Goal: Information Seeking & Learning: Learn about a topic

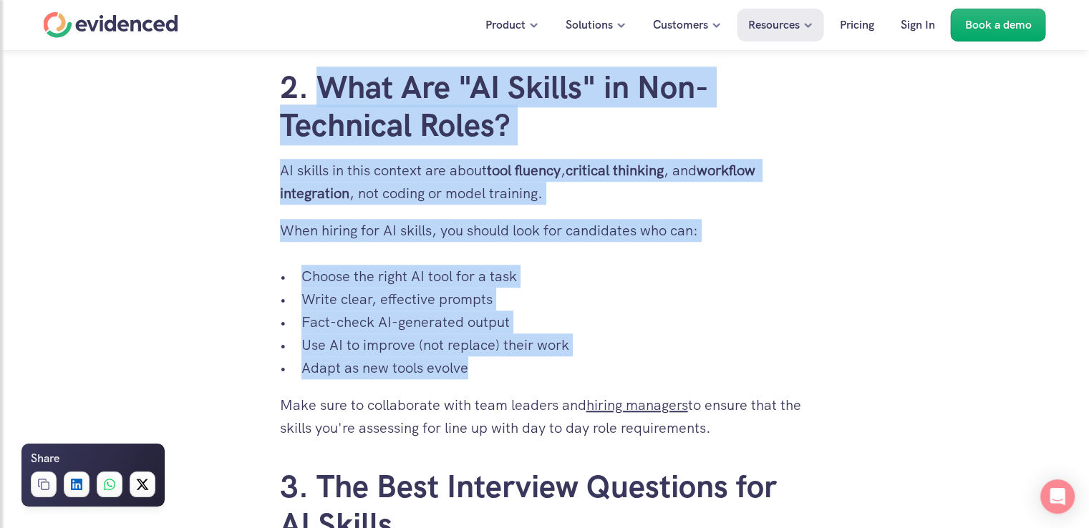
scroll to position [1289, 0]
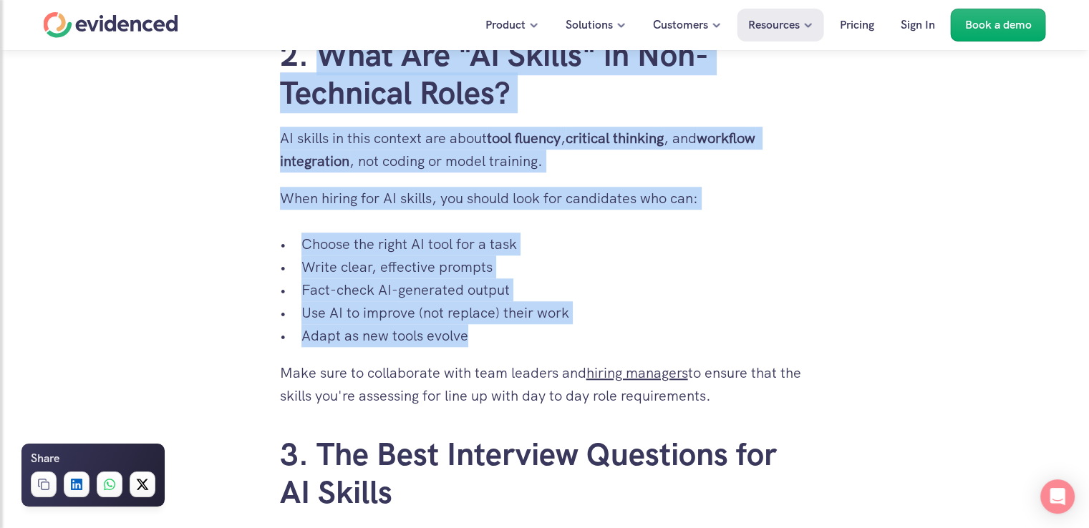
drag, startPoint x: 326, startPoint y: 121, endPoint x: 504, endPoint y: 347, distance: 288.0
copy div "What Are "AI Skills" in Non-Technical Roles? AI skills in this context are abou…"
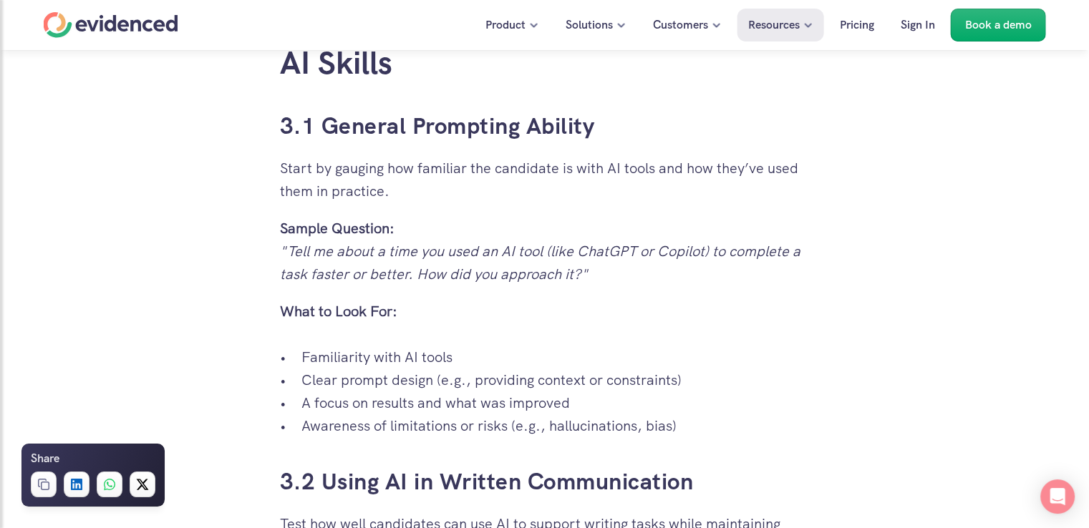
scroll to position [1647, 0]
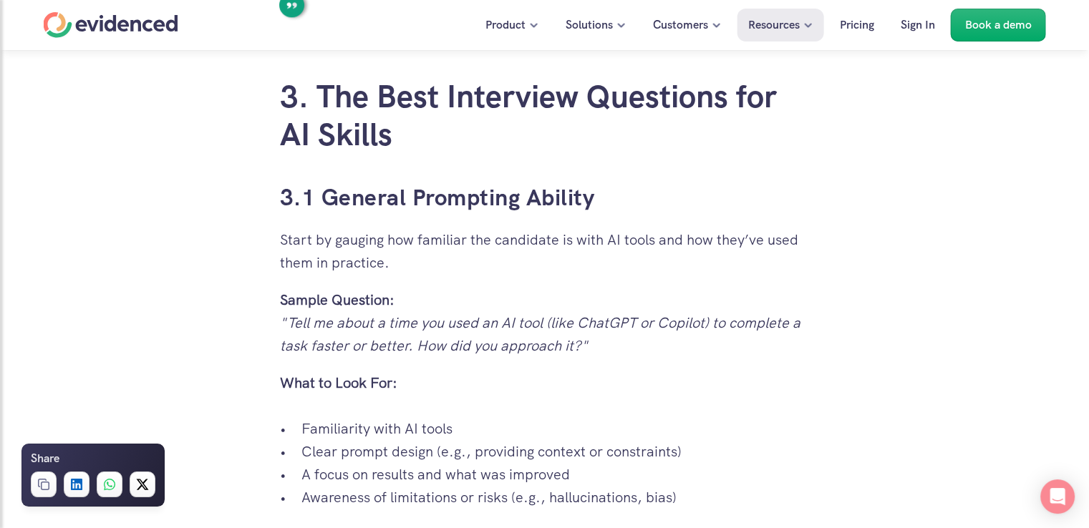
click at [320, 90] on div "Need help assessing AI Skills ? Watch a quick demo" at bounding box center [544, 77] width 1089 height 54
drag, startPoint x: 314, startPoint y: 97, endPoint x: 407, endPoint y: 101, distance: 92.5
click at [407, 101] on div "Need help assessing AI Skills ? Watch a quick demo" at bounding box center [544, 77] width 1089 height 54
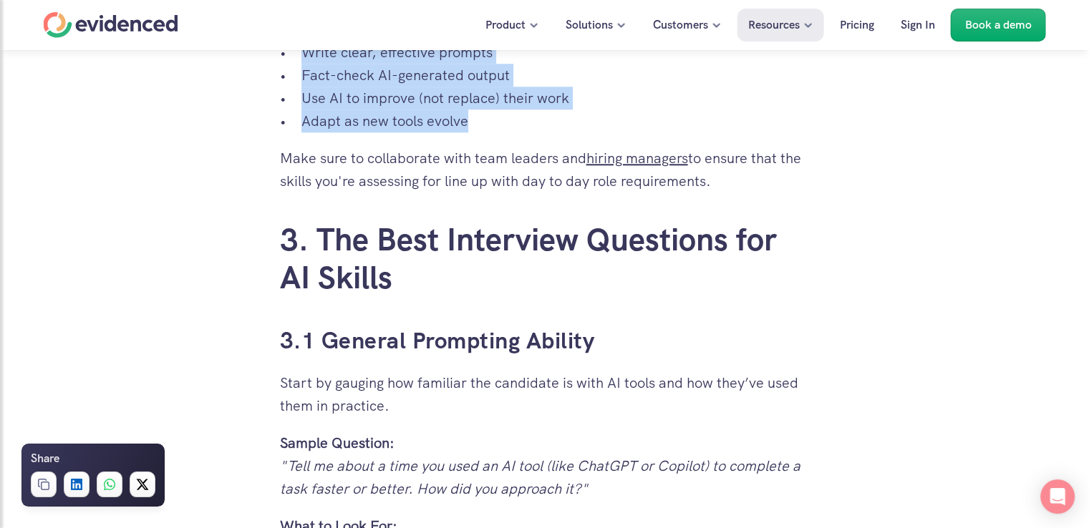
scroll to position [1503, 0]
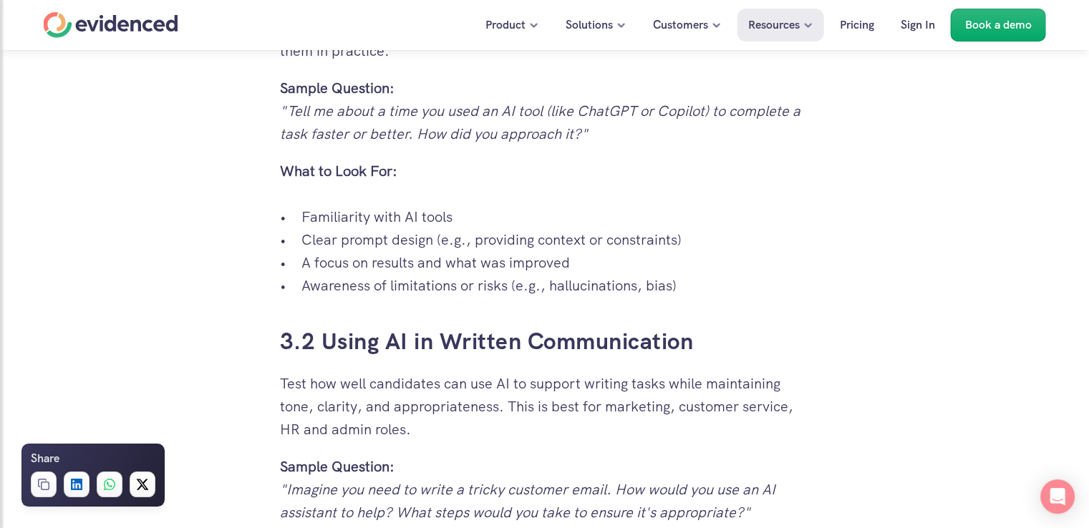
scroll to position [1861, 0]
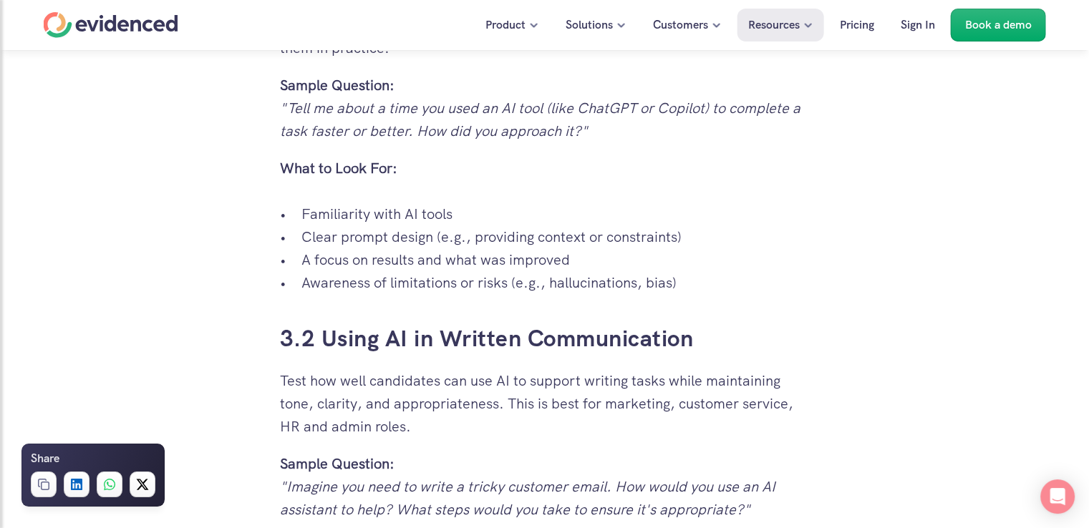
drag, startPoint x: 318, startPoint y: 233, endPoint x: 567, endPoint y: 274, distance: 252.5
copy div "The Best Interview Questions for AI Skills 3.1 General Prompting Ability Start …"
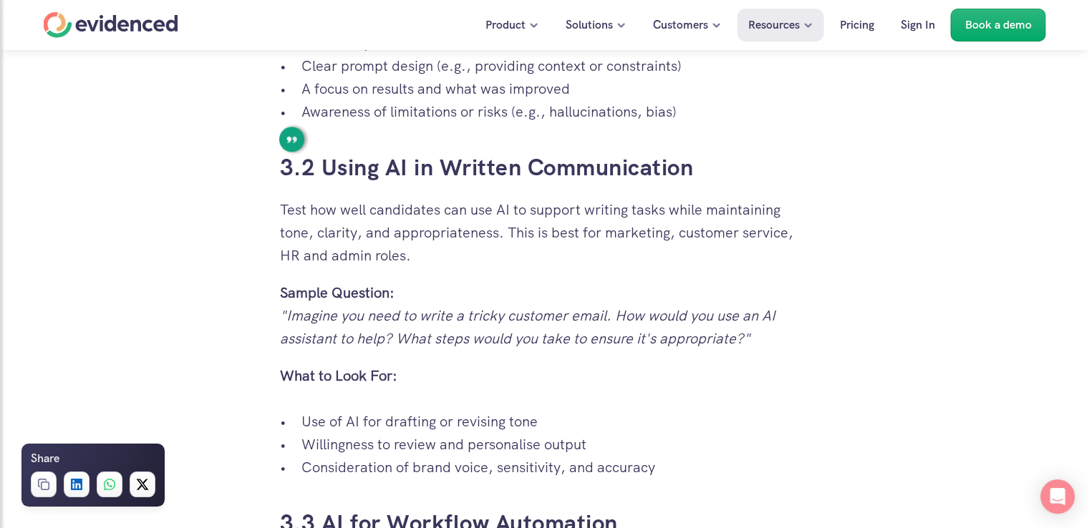
scroll to position [2076, 0]
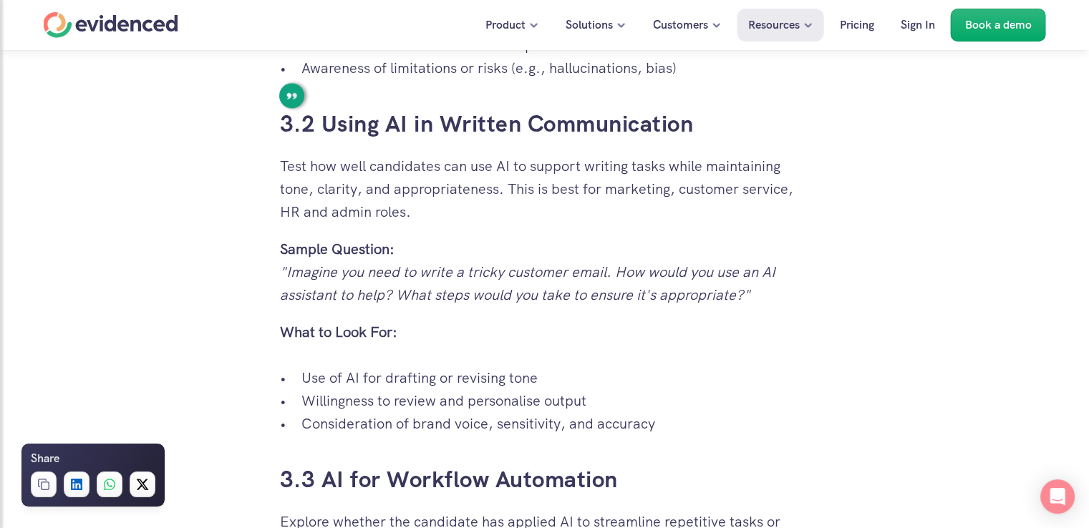
drag, startPoint x: 286, startPoint y: 122, endPoint x: 667, endPoint y: 431, distance: 490.2
click at [667, 431] on div "Across industries and departments AI is changing how professionals work, and AI…" at bounding box center [545, 503] width 530 height 3731
copy div "3.2 Using AI in Written Communication Test how well candidates can use AI to su…"
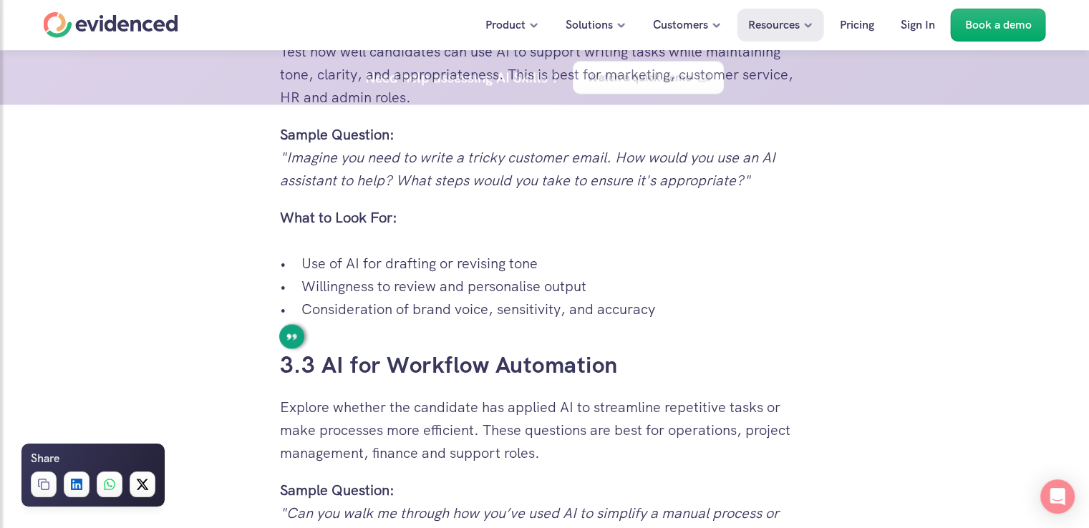
scroll to position [2434, 0]
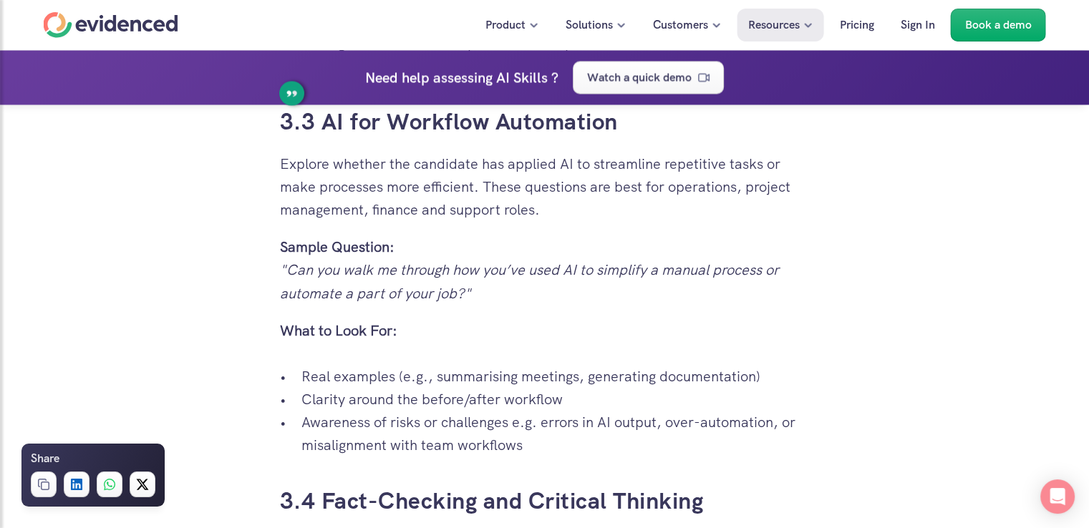
drag, startPoint x: 281, startPoint y: 118, endPoint x: 621, endPoint y: 443, distance: 470.4
click at [621, 443] on div "Across industries and departments AI is changing how professionals work, and AI…" at bounding box center [545, 145] width 530 height 3731
copy div "3.3 AI for Workflow Automation Explore whether the candidate has applied AI to …"
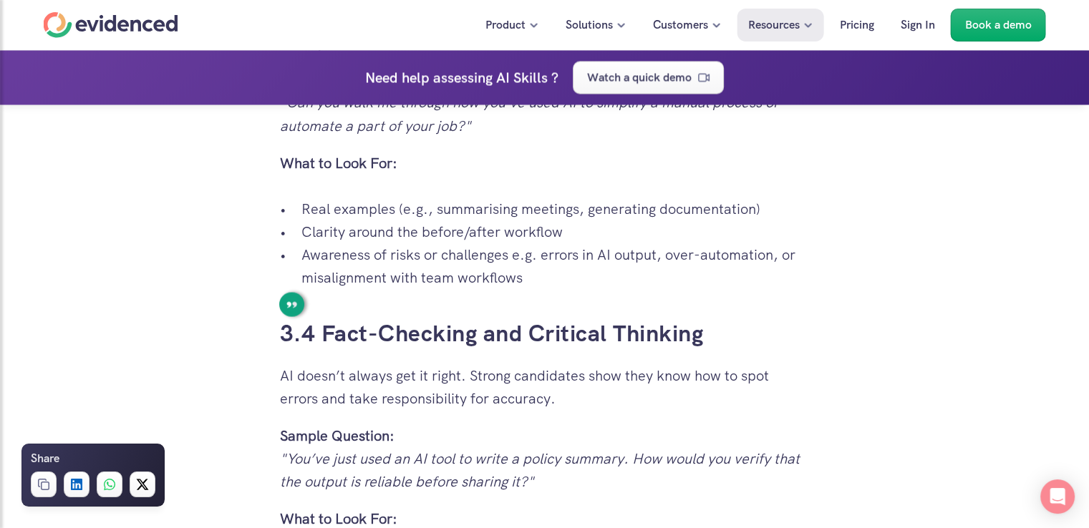
scroll to position [2792, 0]
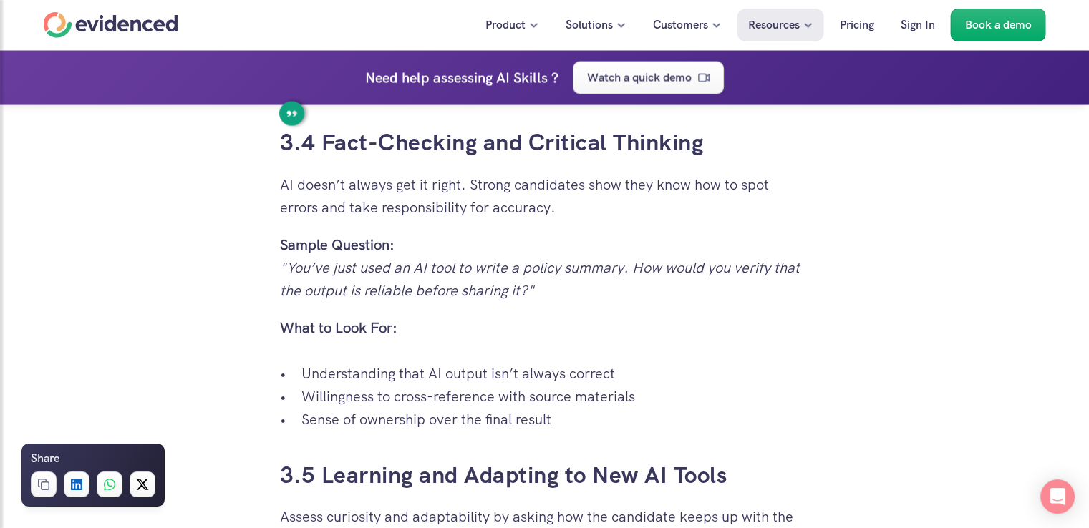
click at [324, 144] on h3 "3.4 Fact-Checking and Critical Thinking" at bounding box center [545, 143] width 530 height 32
drag, startPoint x: 280, startPoint y: 141, endPoint x: 488, endPoint y: 173, distance: 210.8
click at [444, 283] on em ""You’ve just used an AI tool to write a policy summary. How would you verify th…" at bounding box center [541, 279] width 523 height 42
click at [576, 425] on p "Sense of ownership over the final result" at bounding box center [555, 419] width 508 height 23
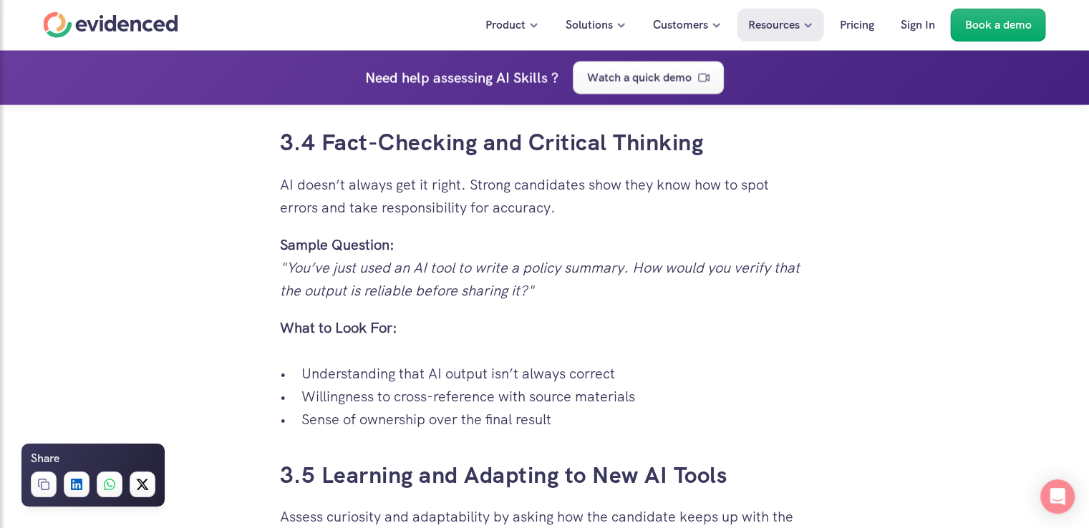
drag, startPoint x: 556, startPoint y: 422, endPoint x: 284, endPoint y: 143, distance: 389.3
copy div "3.4 Fact-Checking and Critical Thinking AI doesn’t always get it right. Strong …"
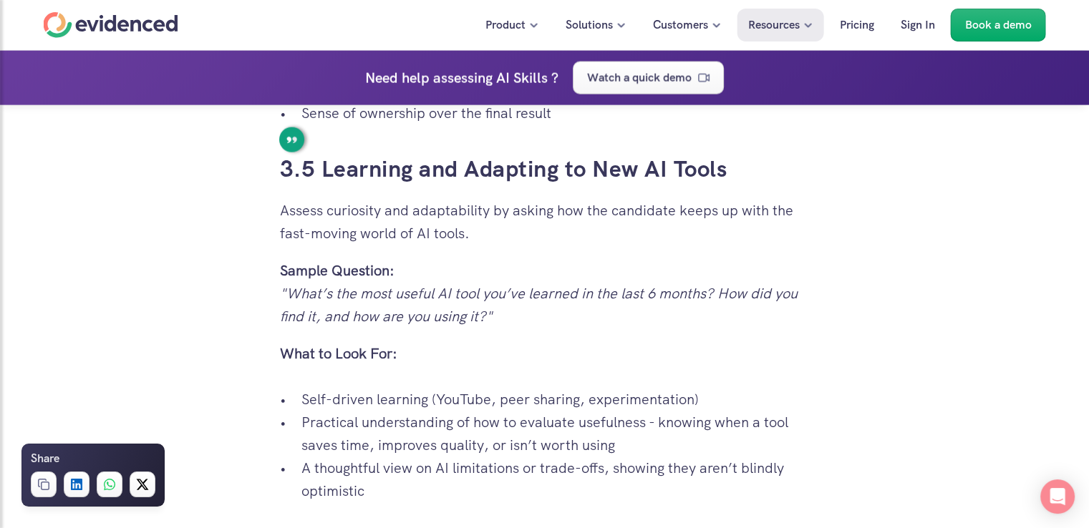
scroll to position [3078, 0]
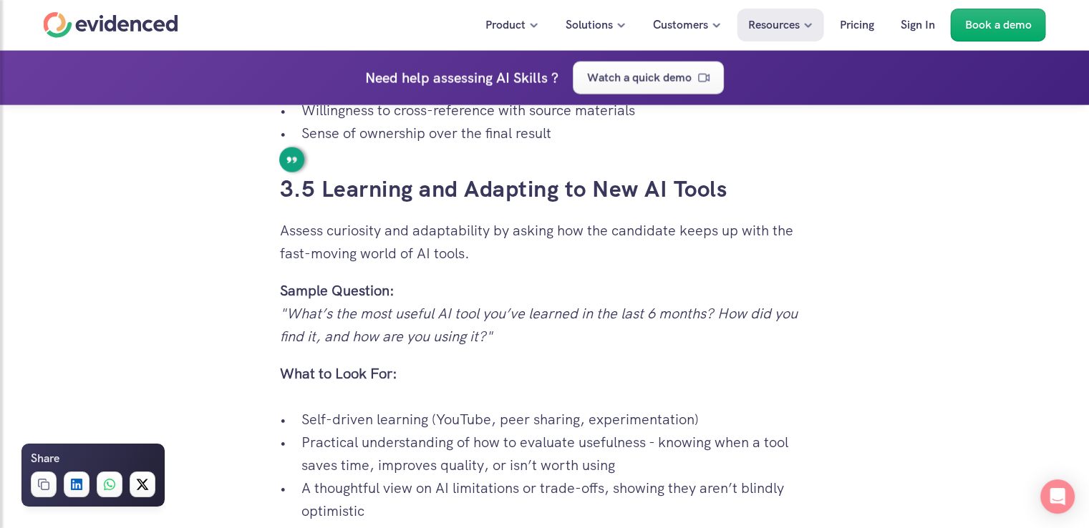
drag, startPoint x: 280, startPoint y: 187, endPoint x: 383, endPoint y: 202, distance: 104.2
click at [327, 256] on p "Assess curiosity and adaptability by asking how the candidate keeps up with the…" at bounding box center [545, 242] width 530 height 46
drag, startPoint x: 323, startPoint y: 190, endPoint x: 401, endPoint y: 251, distance: 99.0
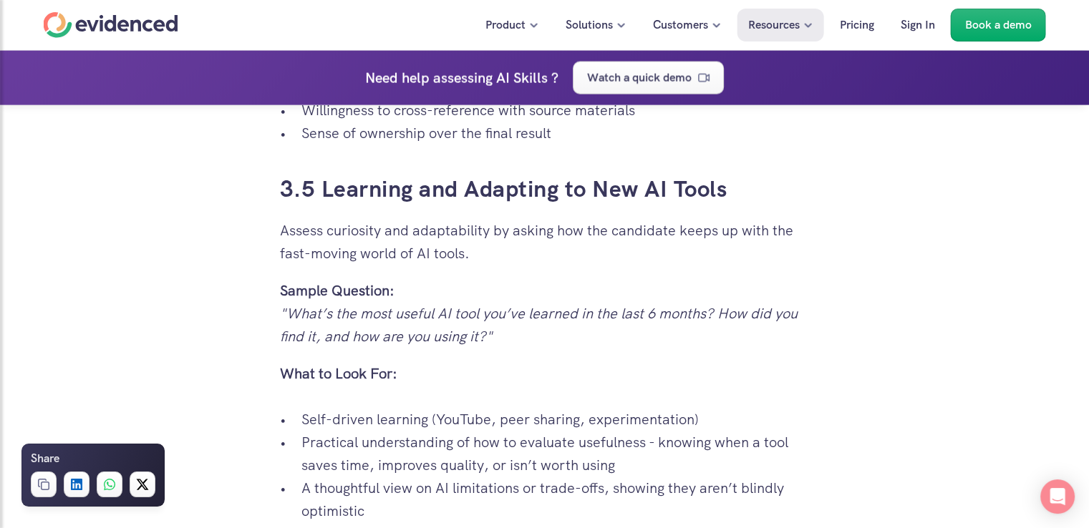
click at [289, 186] on h3 "3.5 Learning and Adapting to New AI Tools" at bounding box center [545, 189] width 530 height 32
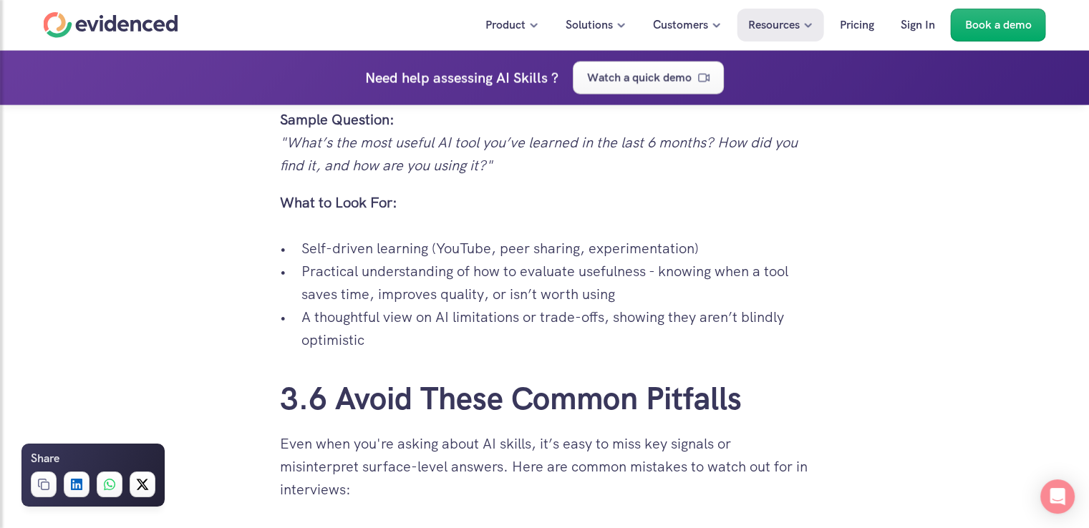
scroll to position [3293, 0]
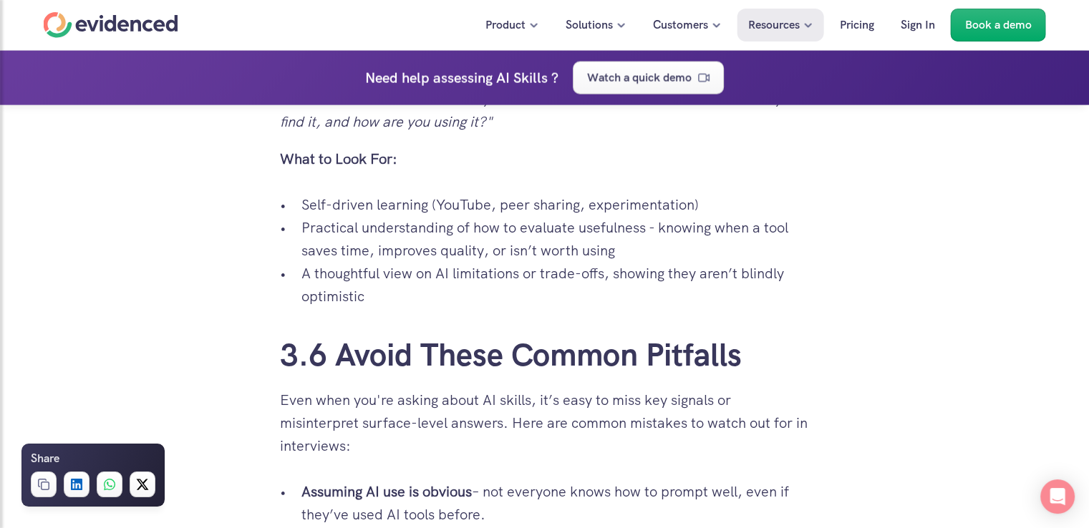
drag, startPoint x: 283, startPoint y: 184, endPoint x: 427, endPoint y: 301, distance: 185.7
copy div "3.5 Learning and Adapting to New AI Tools Assess curiosity and adaptability by …"
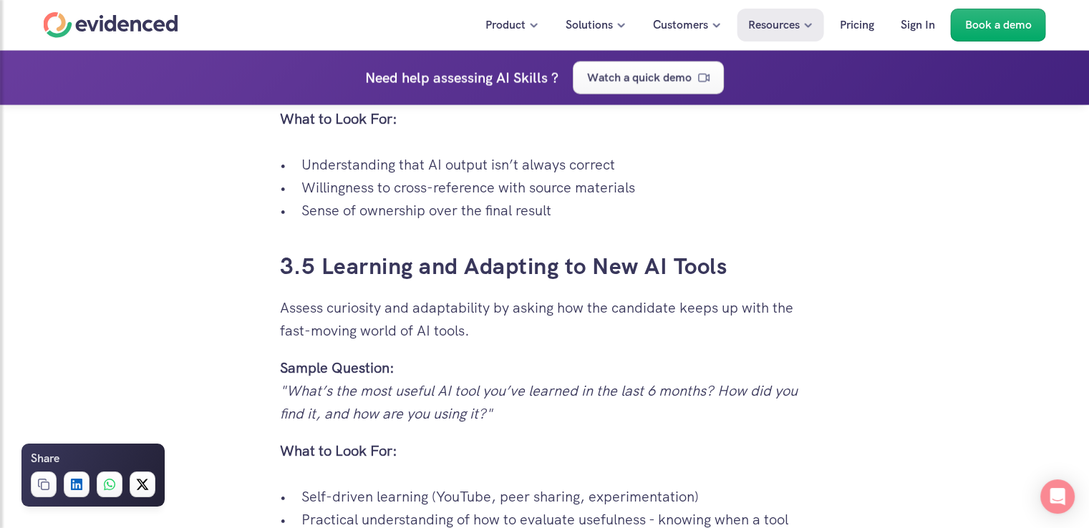
scroll to position [3007, 0]
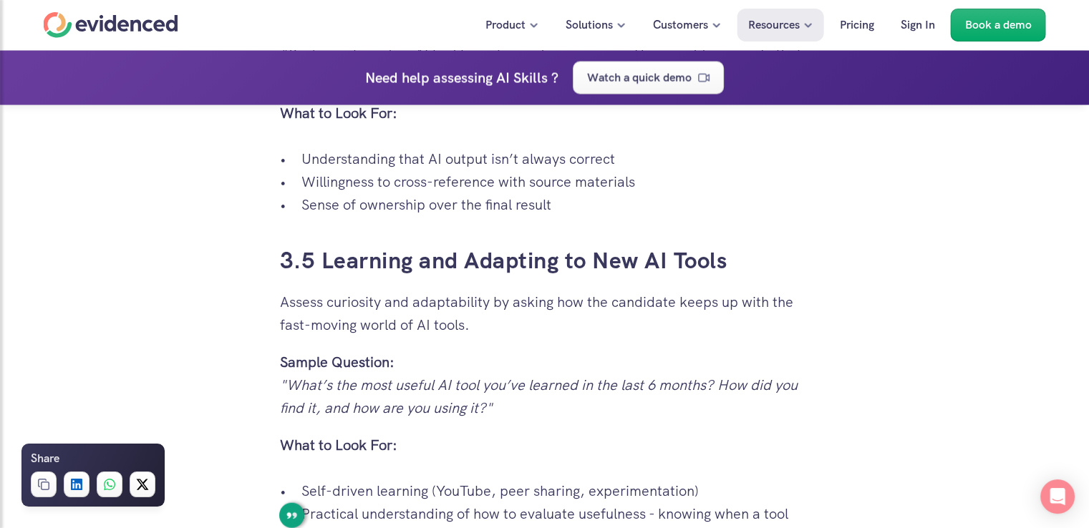
copy div "3.5 Learning and Adapting to New AI Tools Assess curiosity and adaptability by …"
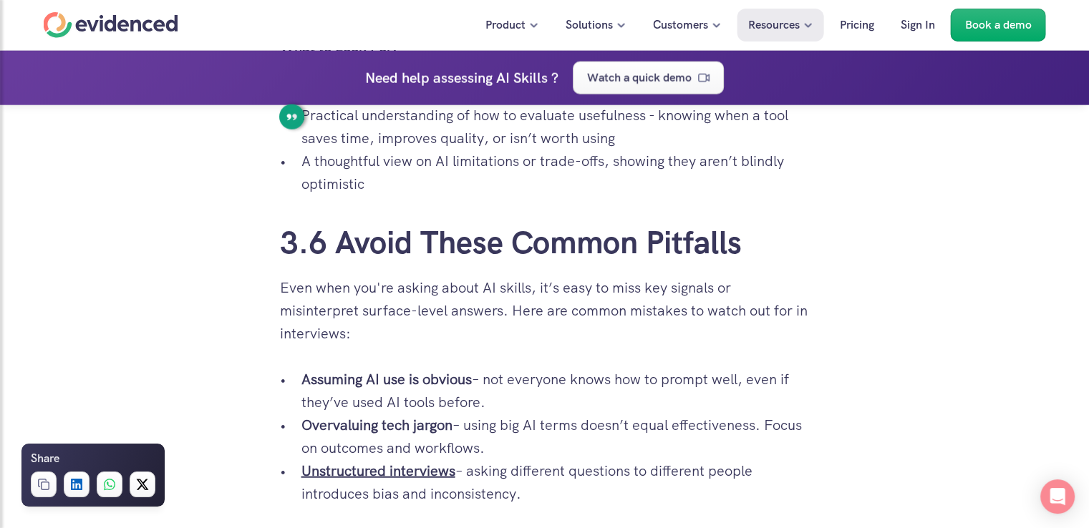
scroll to position [3508, 0]
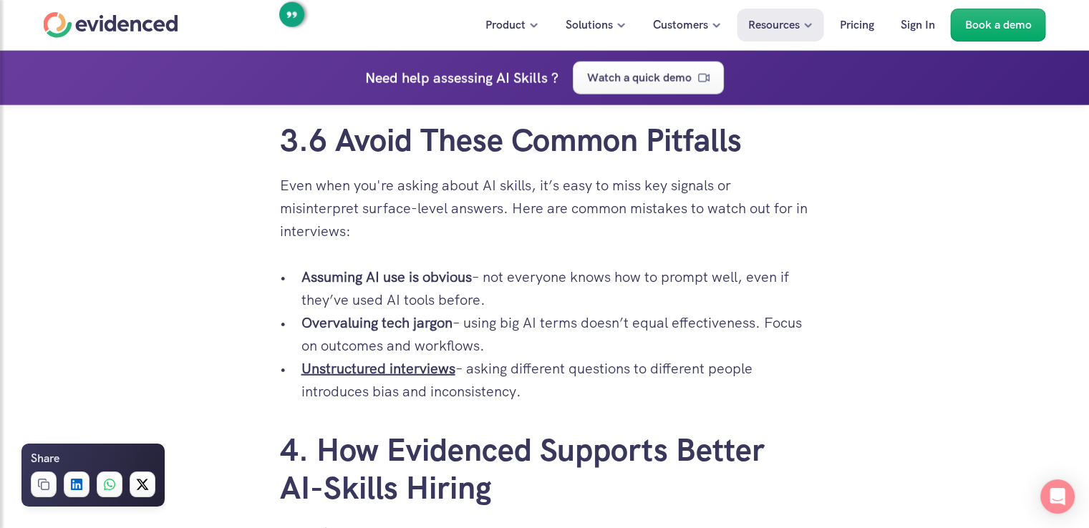
drag, startPoint x: 337, startPoint y: 141, endPoint x: 600, endPoint y: 399, distance: 368.6
drag, startPoint x: 285, startPoint y: 135, endPoint x: 596, endPoint y: 399, distance: 407.4
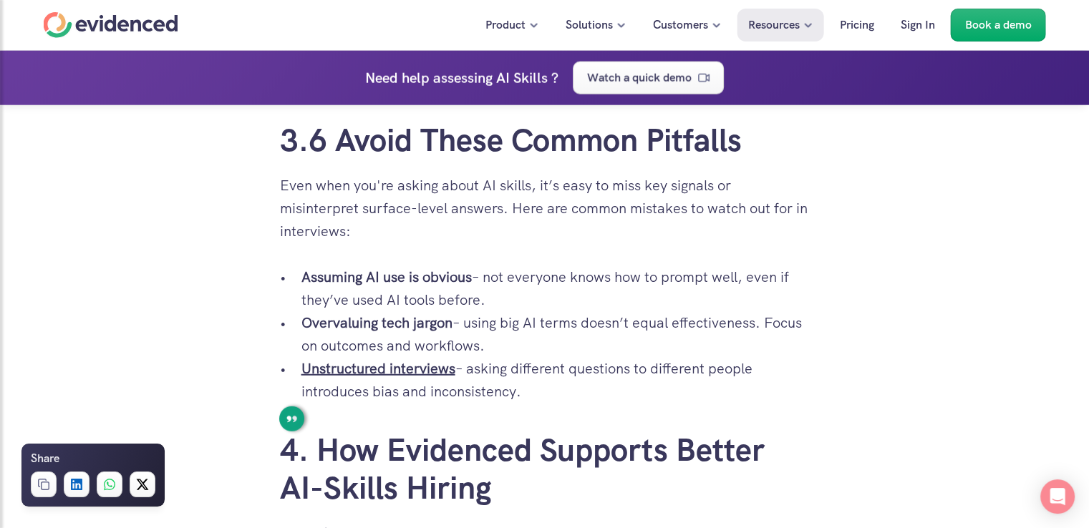
copy div "3.6 Avoid These Common Pitfalls Even when you're asking about AI skills, it’s e…"
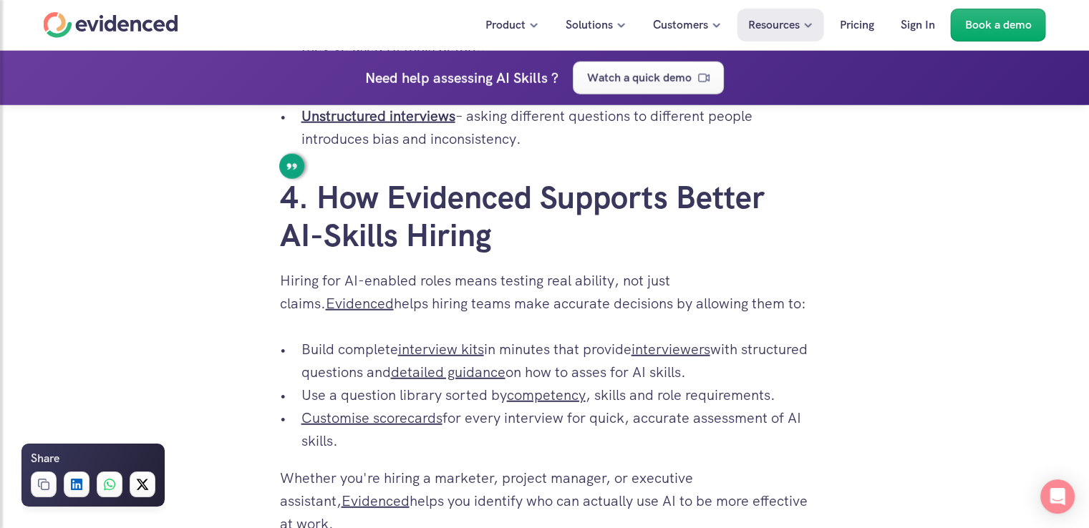
scroll to position [3794, 0]
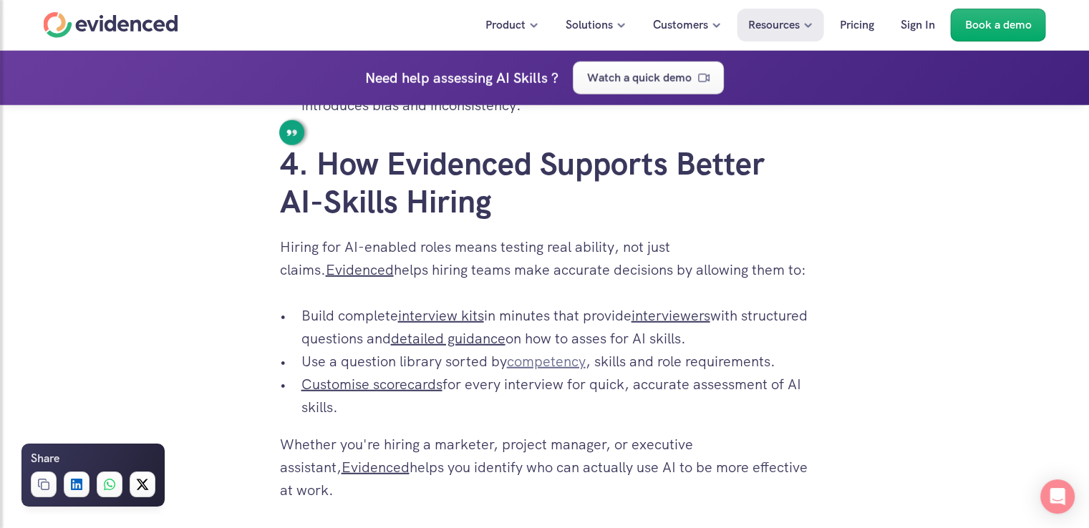
click at [541, 362] on link "competency" at bounding box center [546, 361] width 79 height 19
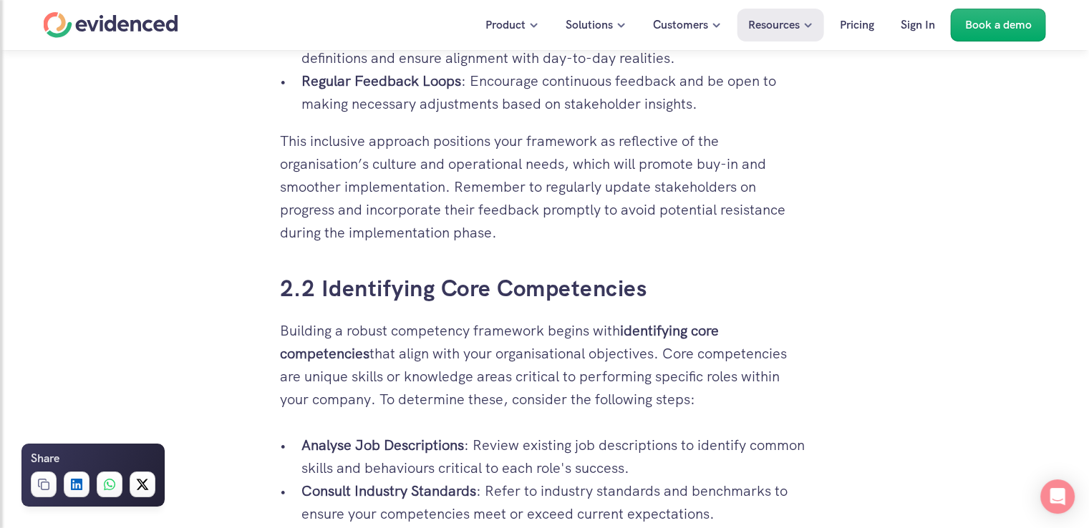
scroll to position [2577, 0]
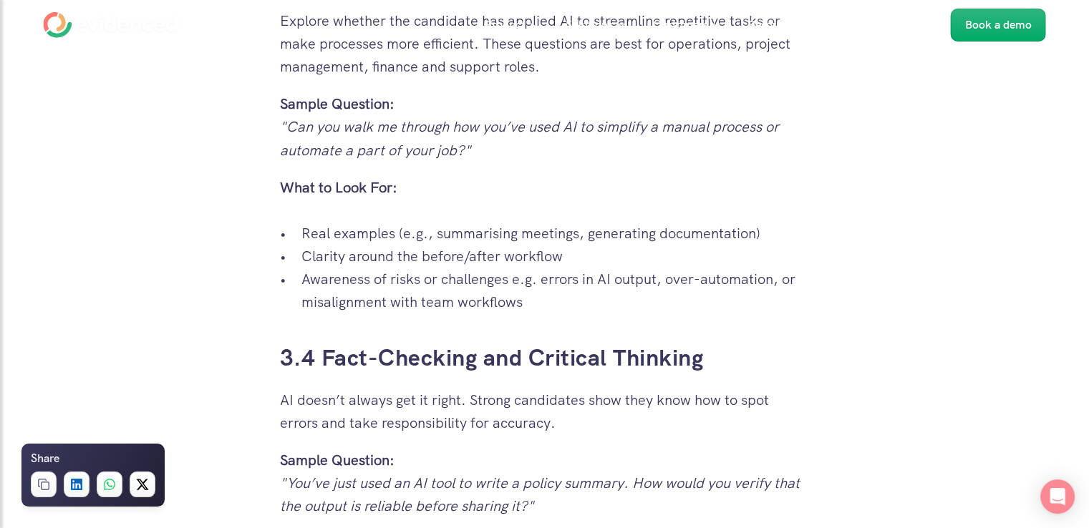
scroll to position [3794, 0]
